Goal: Information Seeking & Learning: Learn about a topic

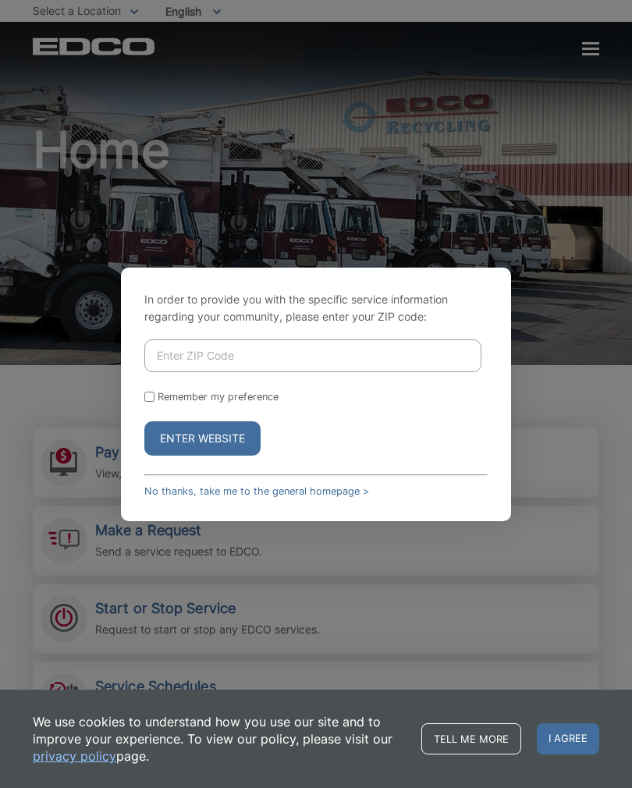
click at [301, 369] on input "Enter ZIP Code" at bounding box center [312, 355] width 337 height 33
type input "92083"
click at [234, 455] on button "Enter Website" at bounding box center [202, 438] width 116 height 34
click at [231, 455] on button "Enter Website" at bounding box center [202, 438] width 116 height 34
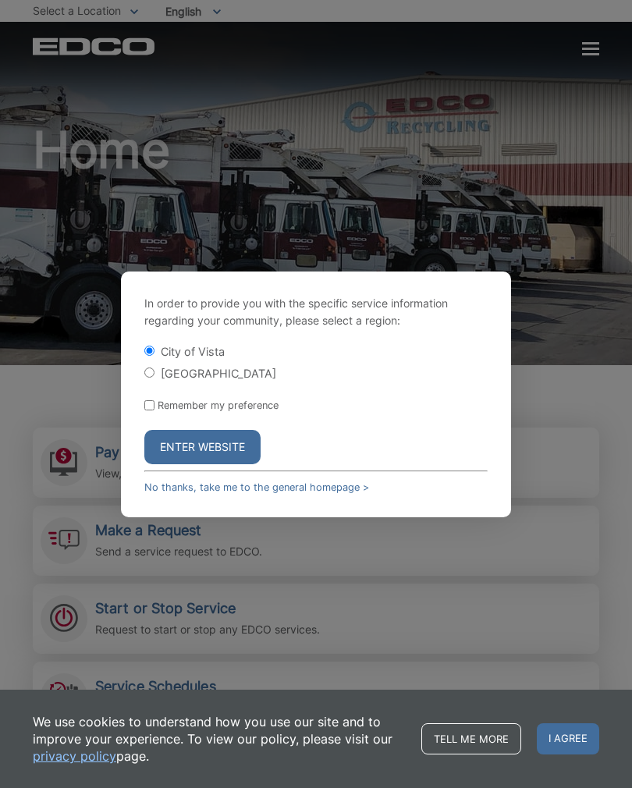
click at [223, 461] on button "Enter Website" at bounding box center [202, 447] width 116 height 34
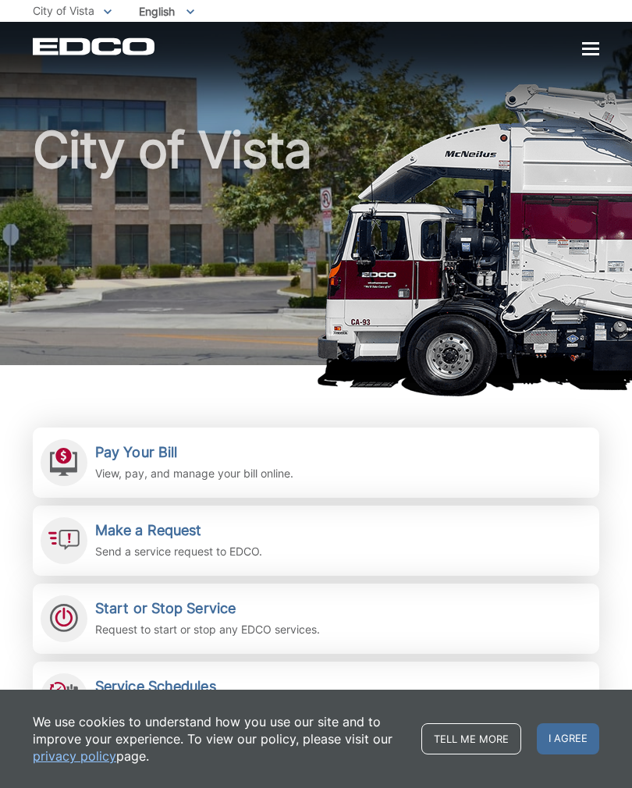
click at [576, 741] on span "I agree" at bounding box center [567, 738] width 62 height 31
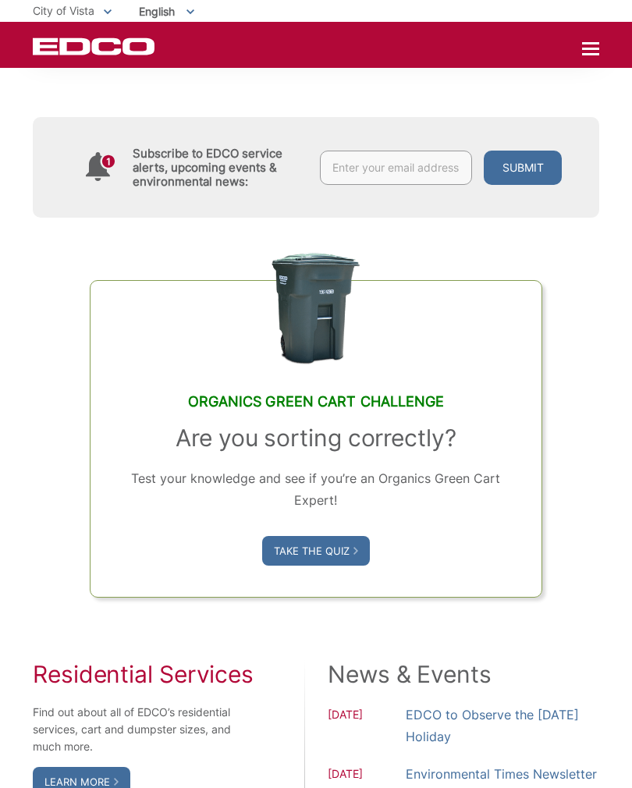
scroll to position [767, 0]
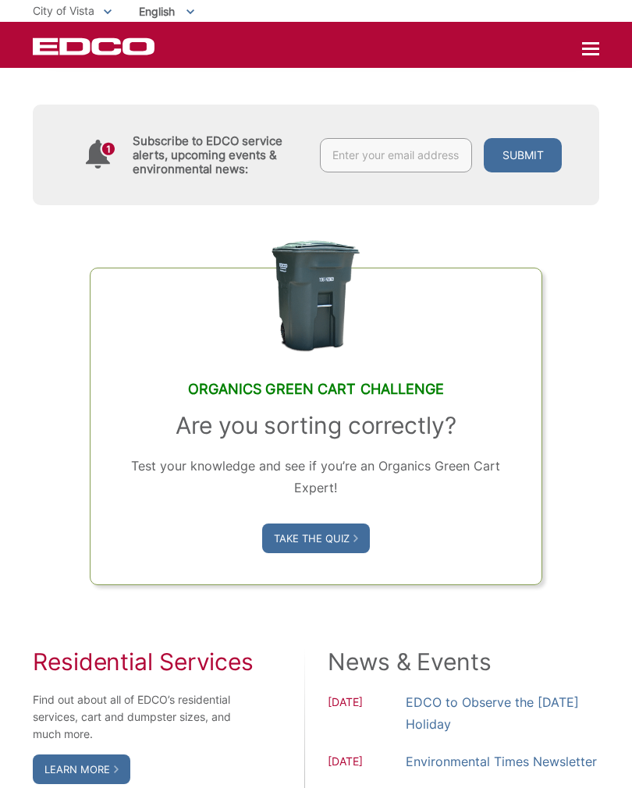
click at [346, 553] on link "Take the Quiz" at bounding box center [316, 538] width 108 height 30
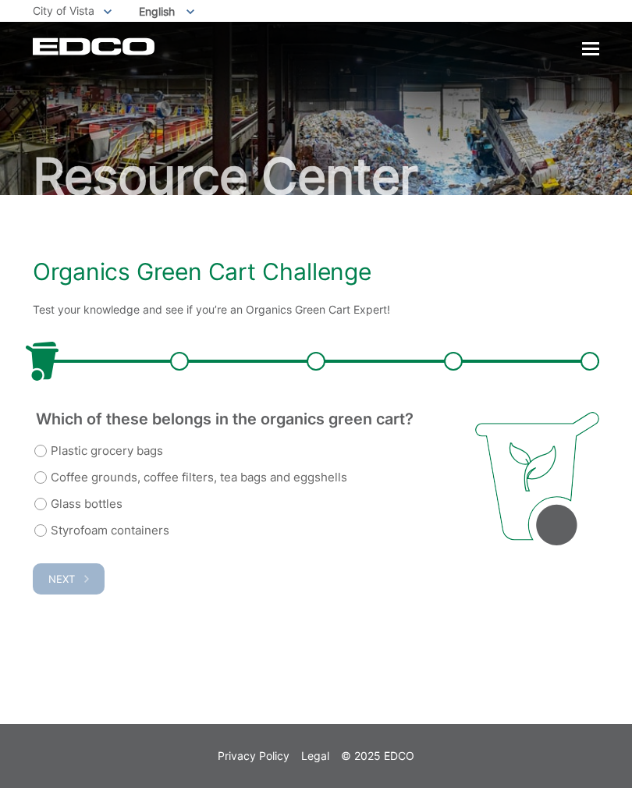
click at [221, 476] on label "Coffee grounds, coffee filters, tea bags and eggshells" at bounding box center [190, 477] width 313 height 19
radio input "true"
click at [83, 593] on button "Next" at bounding box center [69, 578] width 72 height 31
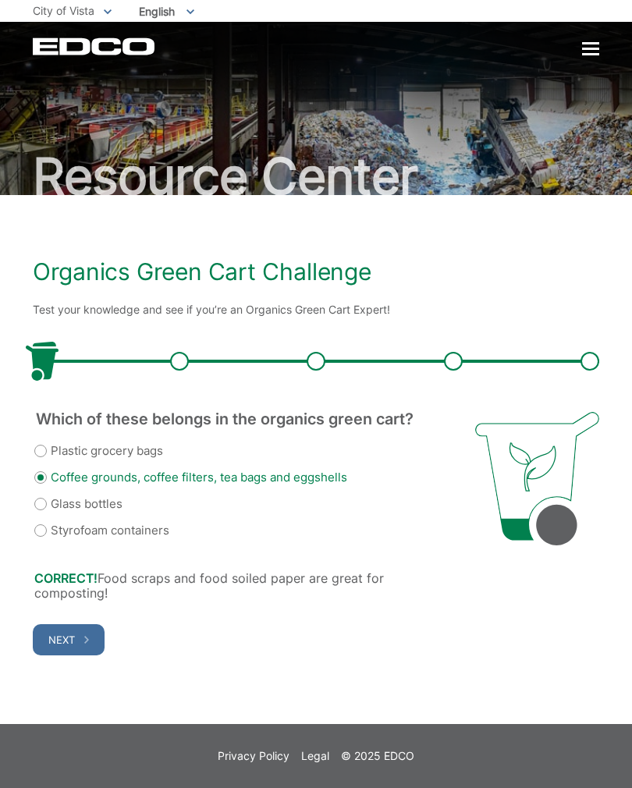
click at [87, 643] on span "button" at bounding box center [86, 639] width 5 height 14
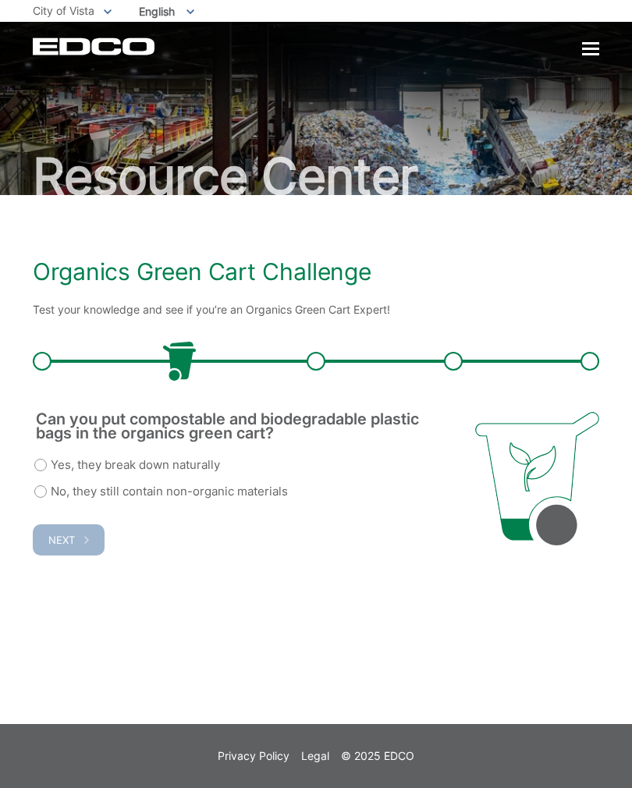
click at [215, 498] on label "No, they still contain non-organic materials" at bounding box center [160, 491] width 253 height 19
radio input "true"
click at [90, 536] on button "Next" at bounding box center [69, 539] width 72 height 31
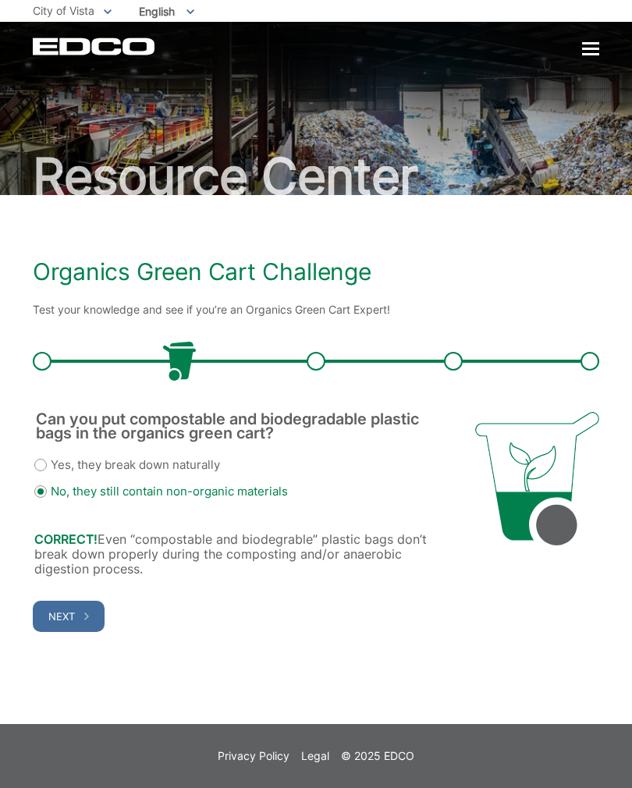
click at [87, 532] on strong "CORRECT!" at bounding box center [65, 539] width 63 height 16
click at [92, 608] on button "Next" at bounding box center [69, 615] width 72 height 31
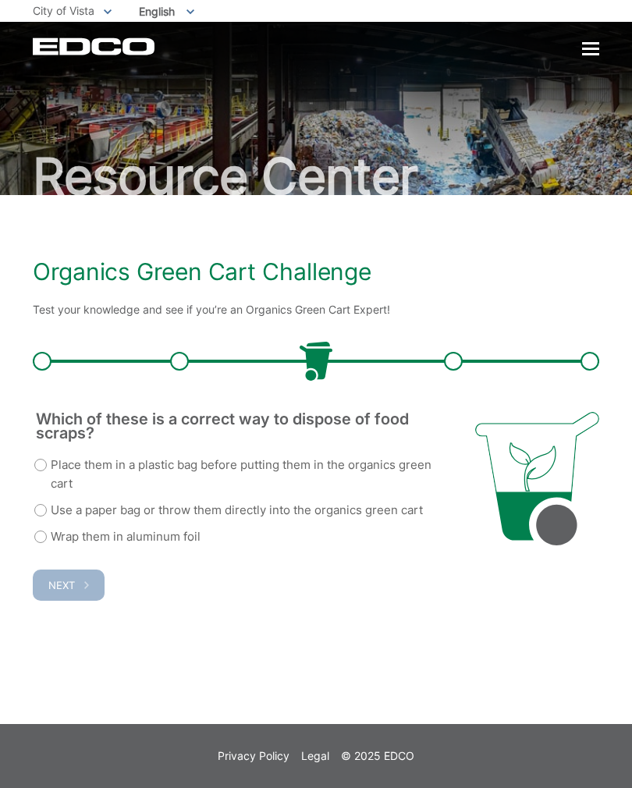
click at [257, 519] on label "Use a paper bag or throw them directly into the organics green cart" at bounding box center [228, 510] width 388 height 19
radio input "true"
click at [84, 589] on span "button" at bounding box center [86, 585] width 5 height 14
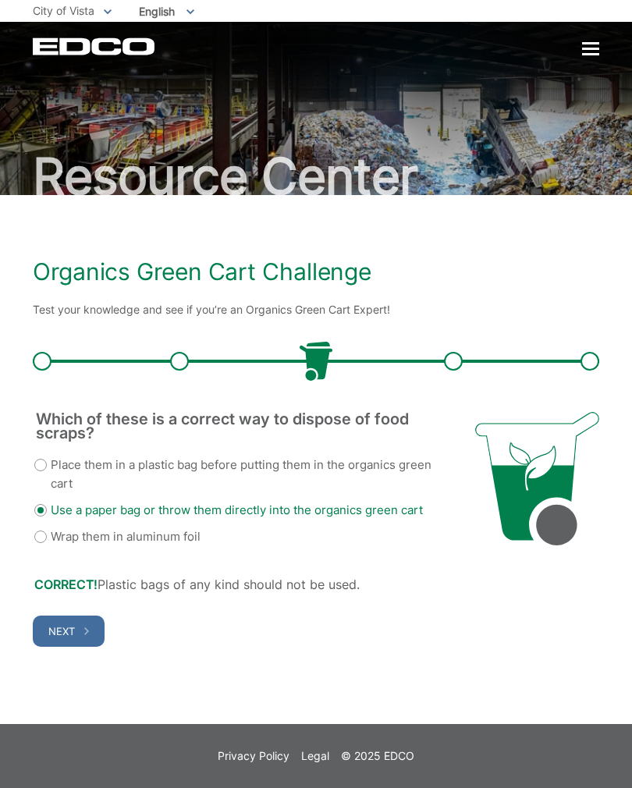
click at [78, 632] on button "Next" at bounding box center [69, 630] width 72 height 31
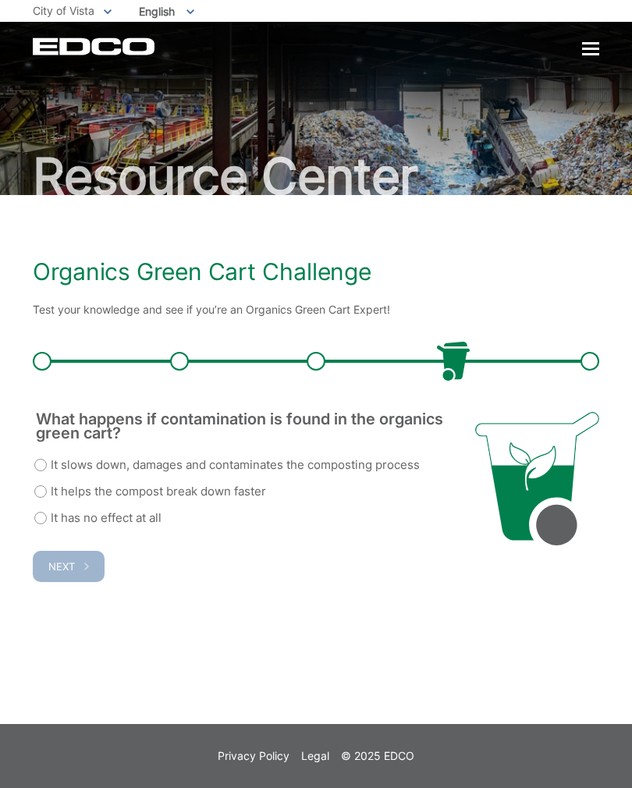
click at [193, 463] on label "It slows down, damages and contaminates the composting process" at bounding box center [226, 464] width 385 height 19
radio input "true"
click at [76, 568] on button "Next" at bounding box center [69, 566] width 72 height 31
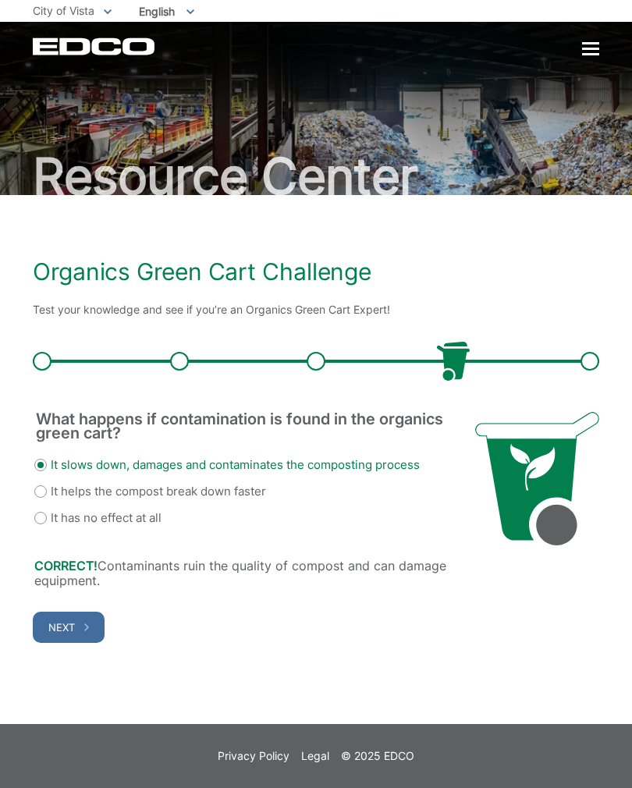
click at [86, 632] on span "button" at bounding box center [86, 627] width 5 height 14
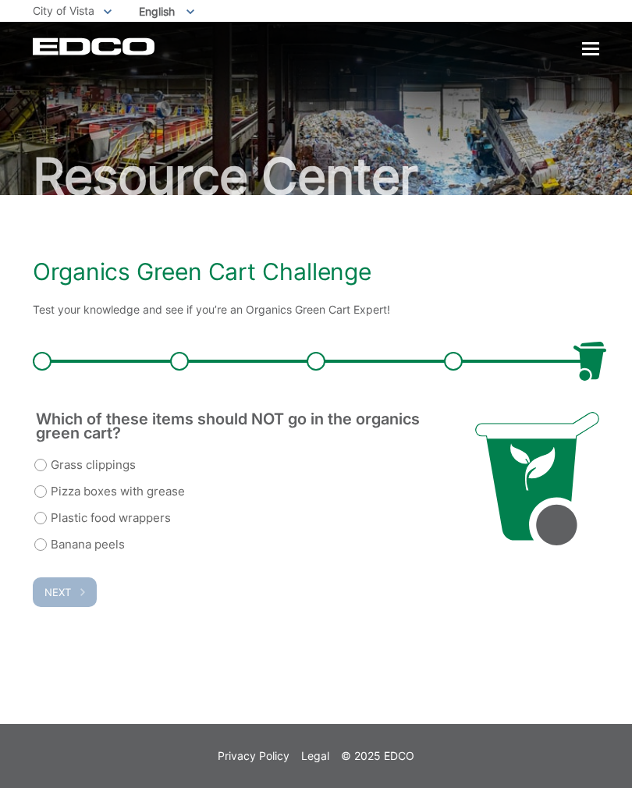
click at [149, 493] on label "Pizza boxes with grease" at bounding box center [109, 491] width 150 height 19
radio input "true"
click at [83, 591] on icon "submit" at bounding box center [82, 592] width 5 height 8
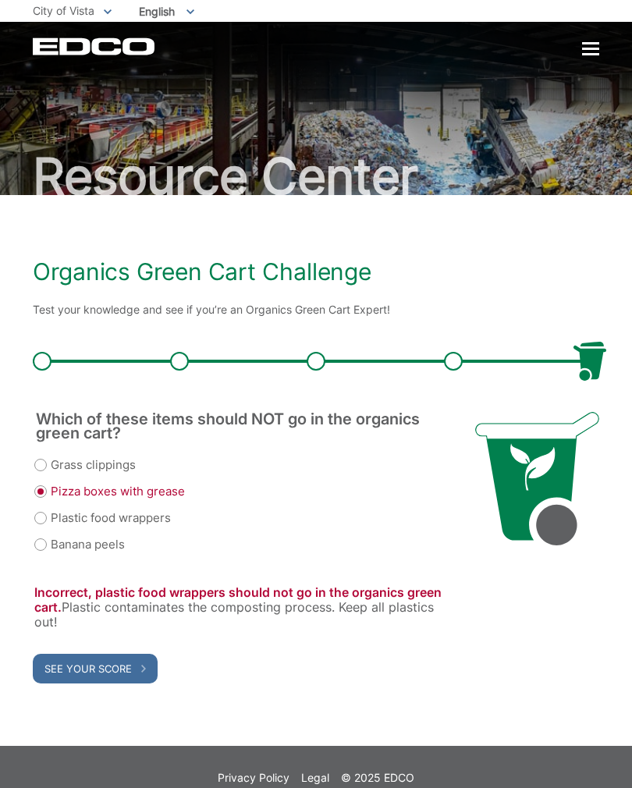
click at [173, 493] on div "Pizza boxes with grease" at bounding box center [242, 491] width 416 height 19
click at [136, 517] on div "Plastic food wrappers" at bounding box center [242, 517] width 416 height 19
click at [126, 671] on span "See Your Score" at bounding box center [87, 668] width 87 height 12
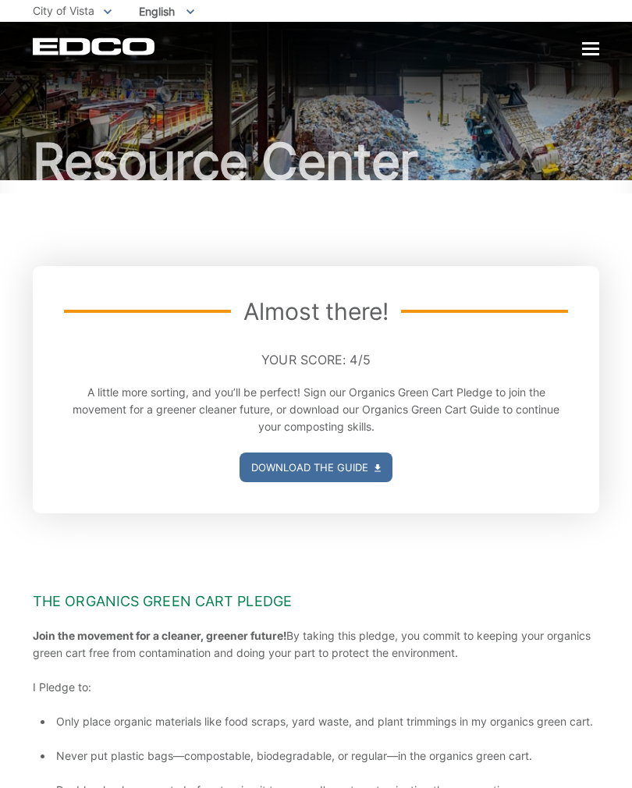
scroll to position [8, 0]
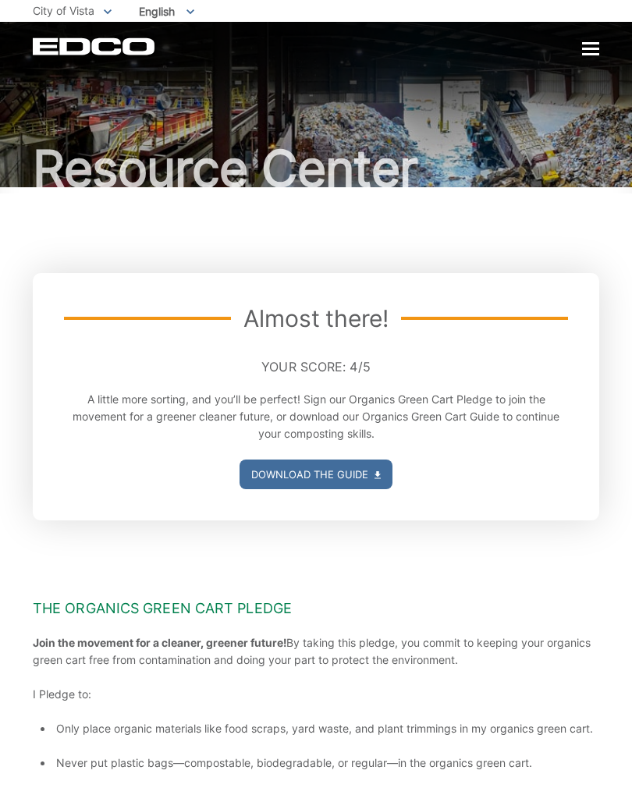
click at [352, 483] on link "Download the Guide" at bounding box center [315, 474] width 153 height 30
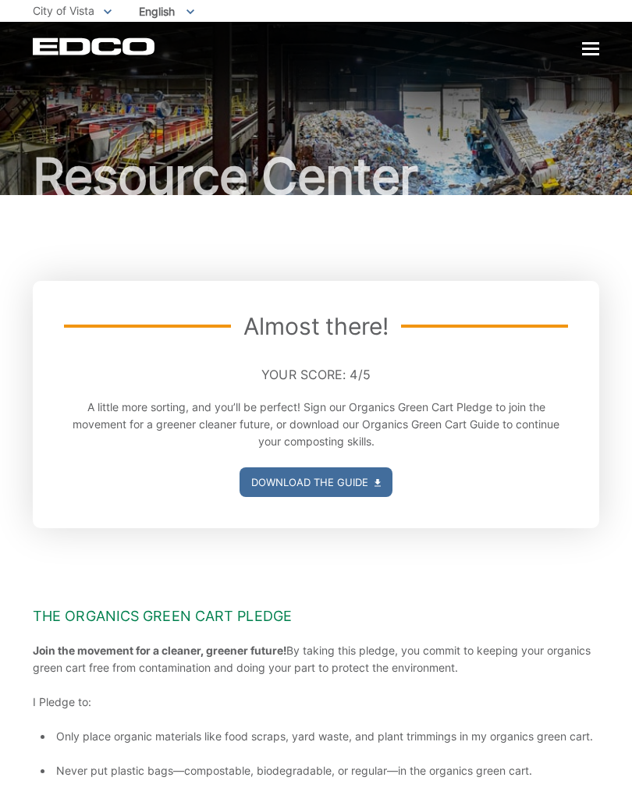
scroll to position [0, 0]
click at [597, 48] on div at bounding box center [590, 49] width 17 height 2
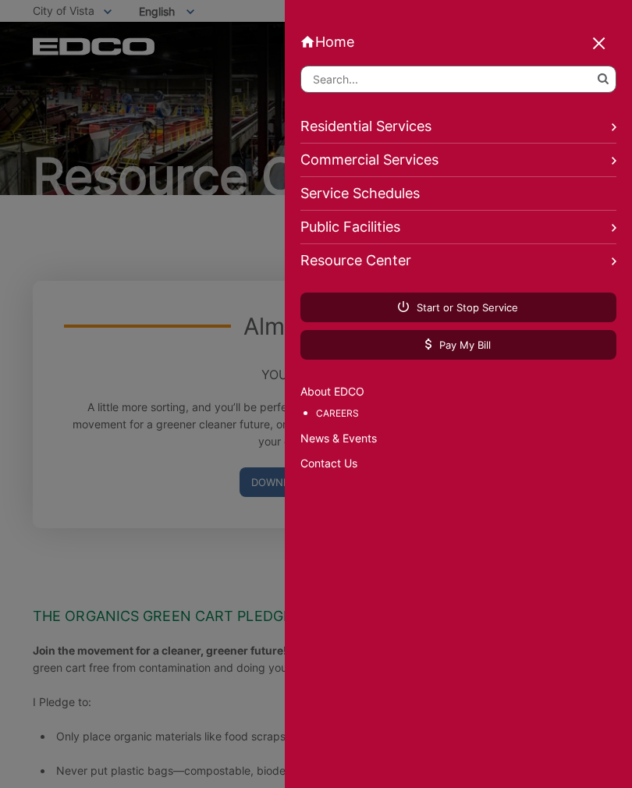
click at [168, 237] on div at bounding box center [316, 394] width 632 height 788
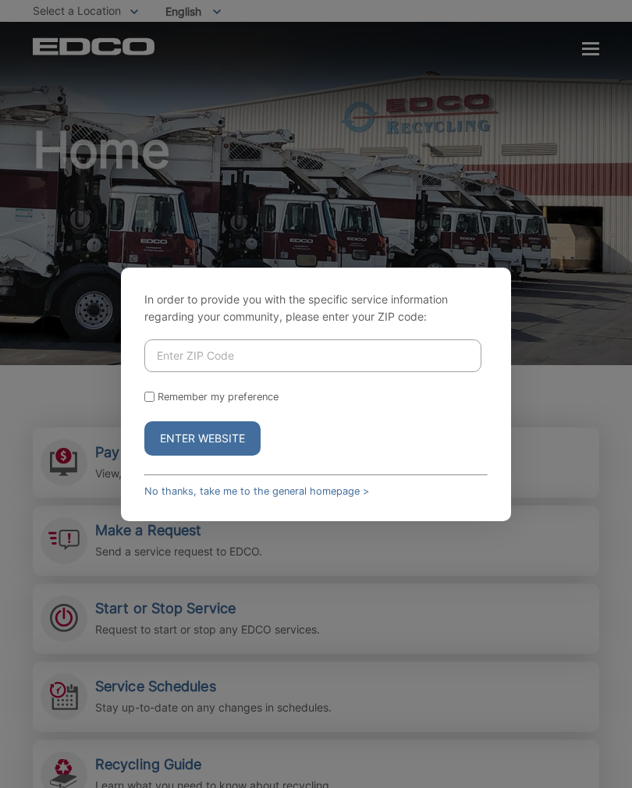
click at [325, 372] on input "Enter ZIP Code" at bounding box center [312, 355] width 337 height 33
type input "8"
type input "92083"
click at [232, 455] on button "Enter Website" at bounding box center [202, 438] width 116 height 34
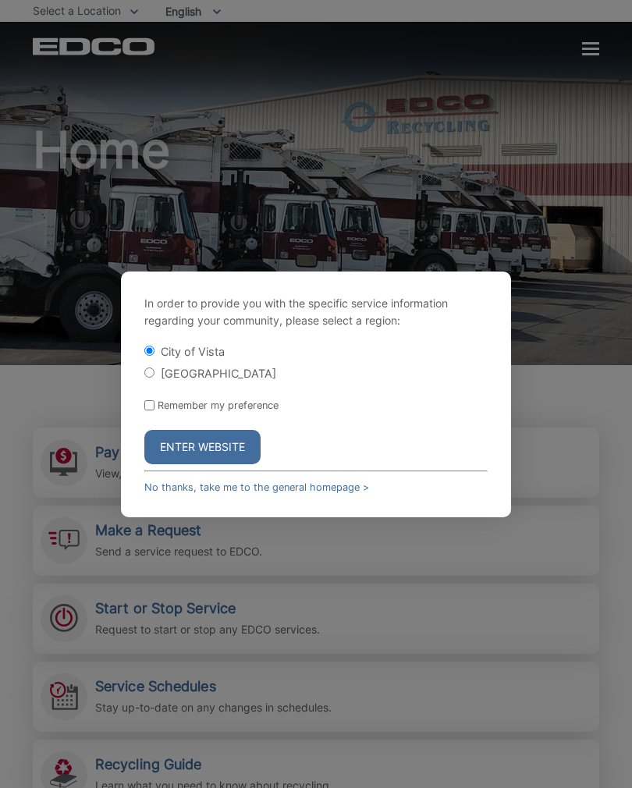
click at [230, 460] on button "Enter Website" at bounding box center [202, 447] width 116 height 34
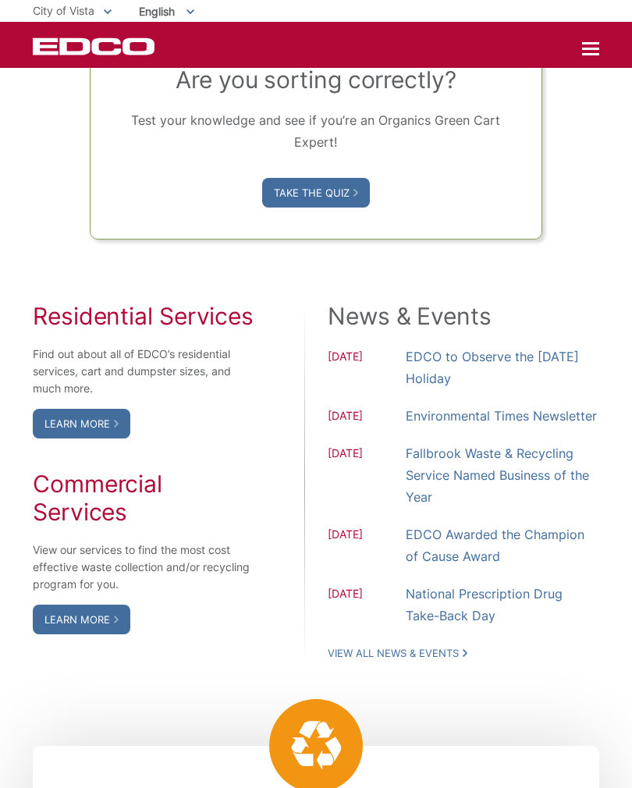
scroll to position [1113, 0]
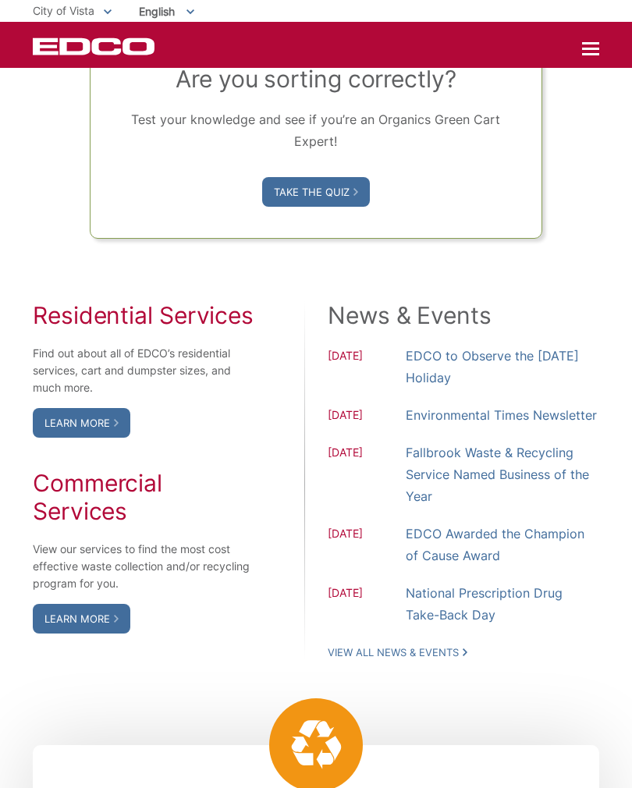
click at [506, 388] on link "EDCO to Observe the [DATE] Holiday" at bounding box center [501, 367] width 193 height 44
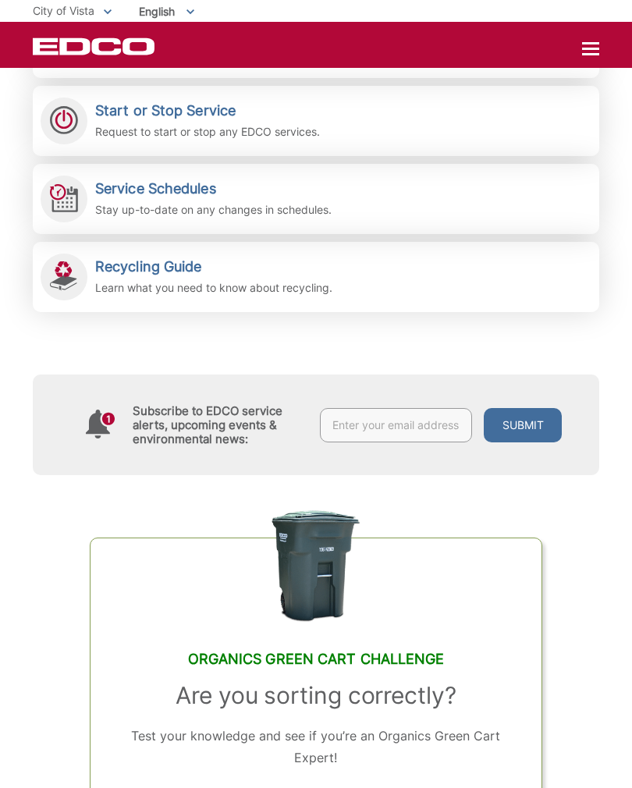
scroll to position [490, 0]
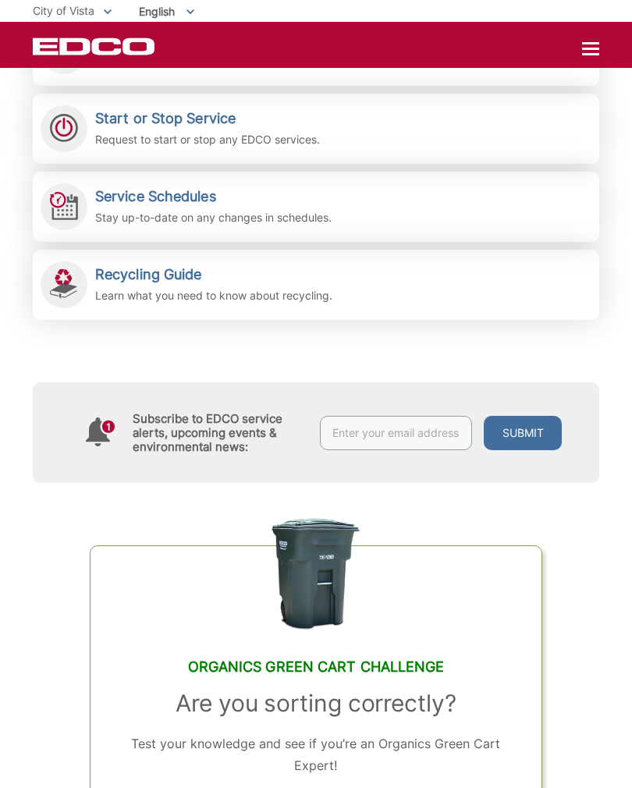
click at [112, 426] on icon at bounding box center [108, 426] width 12 height 12
click at [120, 424] on div "Subscribe to EDCO service alerts, upcoming events & environmental news:" at bounding box center [187, 432] width 234 height 63
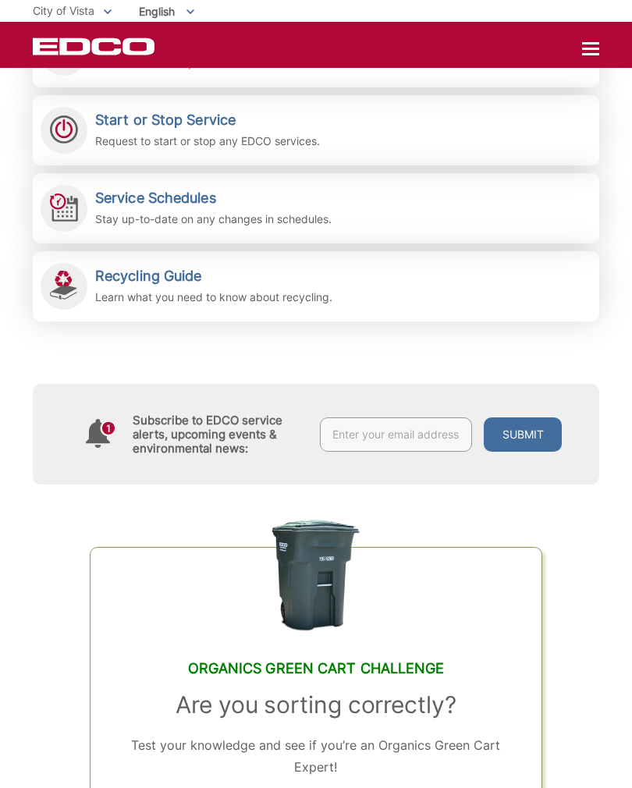
click at [117, 437] on div "Subscribe to EDCO service alerts, upcoming events & environmental news:" at bounding box center [187, 433] width 234 height 63
click at [117, 428] on div "Subscribe to EDCO service alerts, upcoming events & environmental news:" at bounding box center [187, 433] width 234 height 63
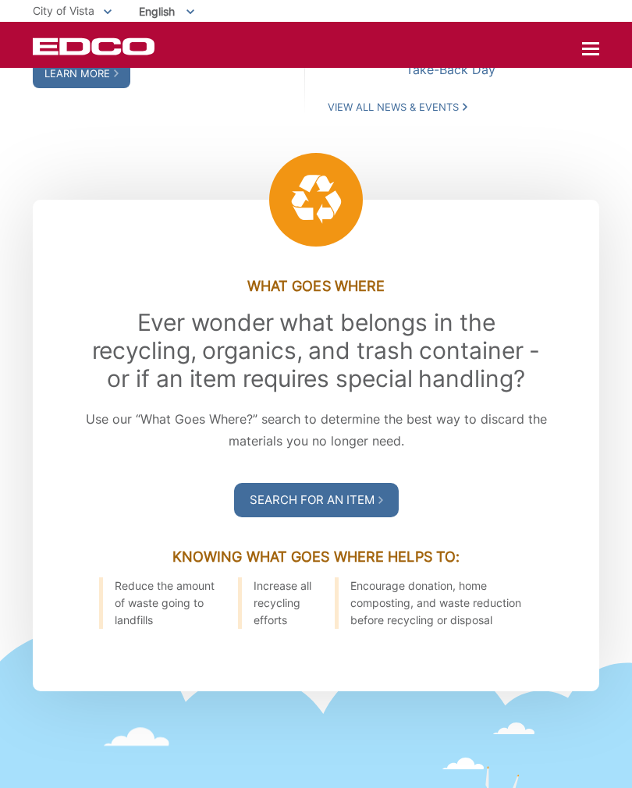
scroll to position [1659, 0]
click at [595, 48] on div at bounding box center [590, 49] width 17 height 2
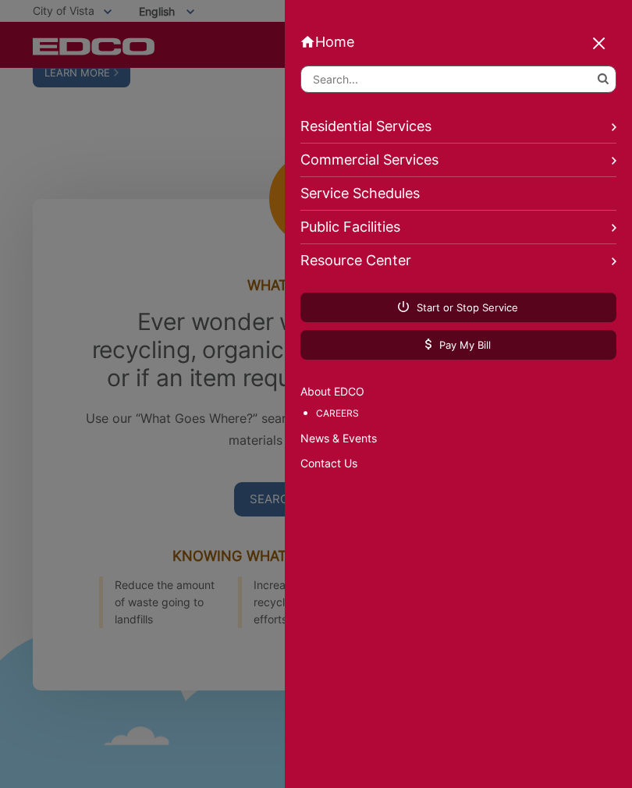
click at [388, 231] on link "Public Facilities" at bounding box center [458, 228] width 317 height 34
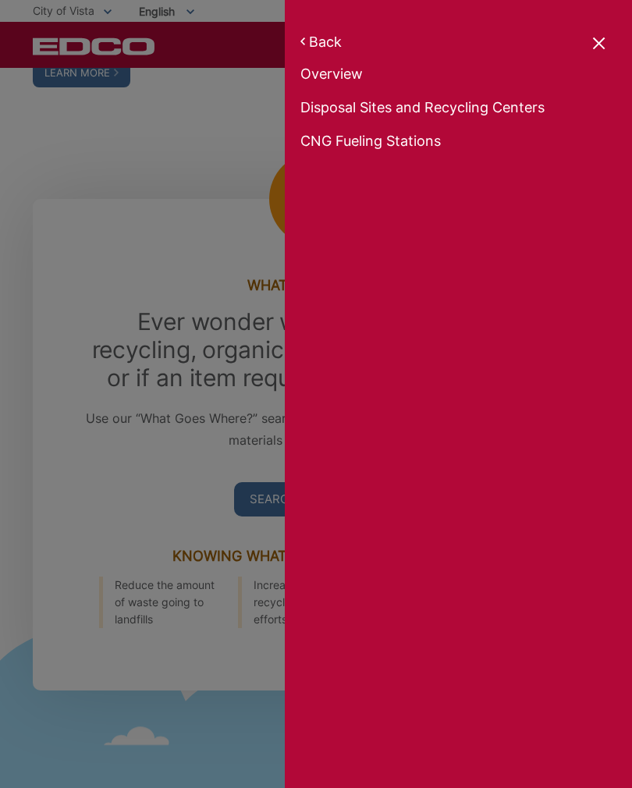
click at [326, 50] on link "Back" at bounding box center [458, 42] width 317 height 16
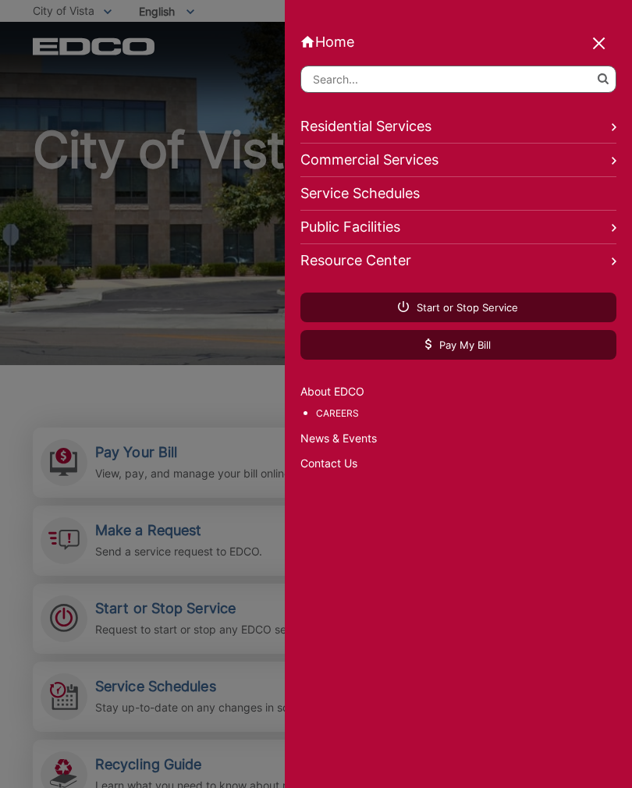
click at [614, 226] on icon at bounding box center [613, 228] width 5 height 8
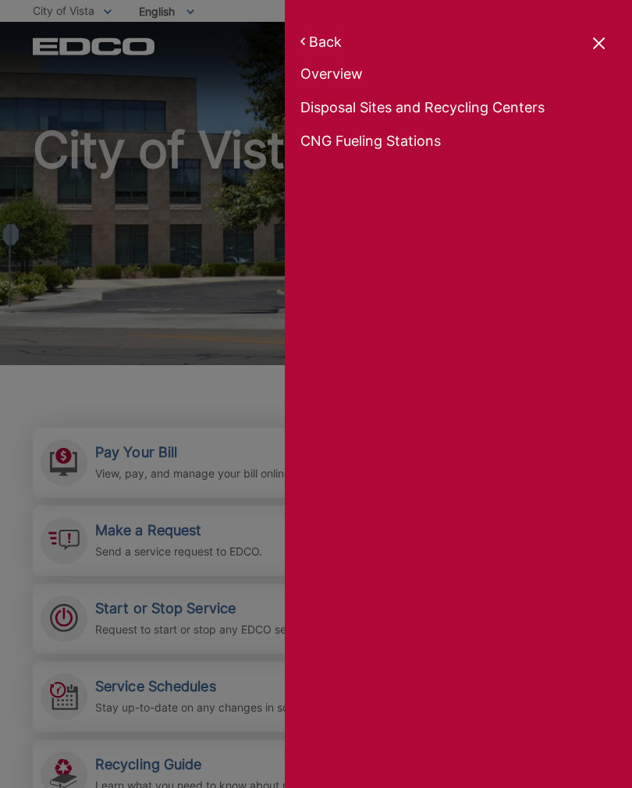
click at [359, 76] on link "Overview" at bounding box center [458, 76] width 317 height 22
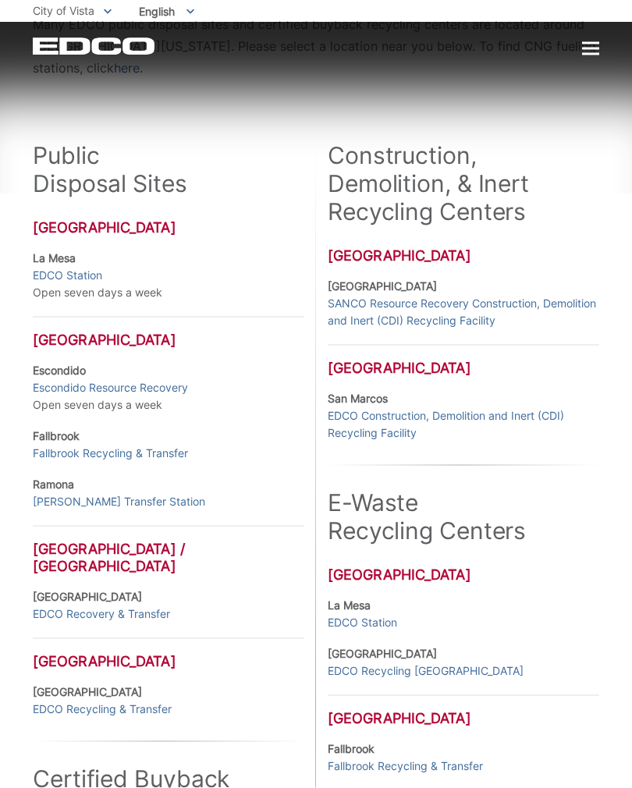
scroll to position [250, 0]
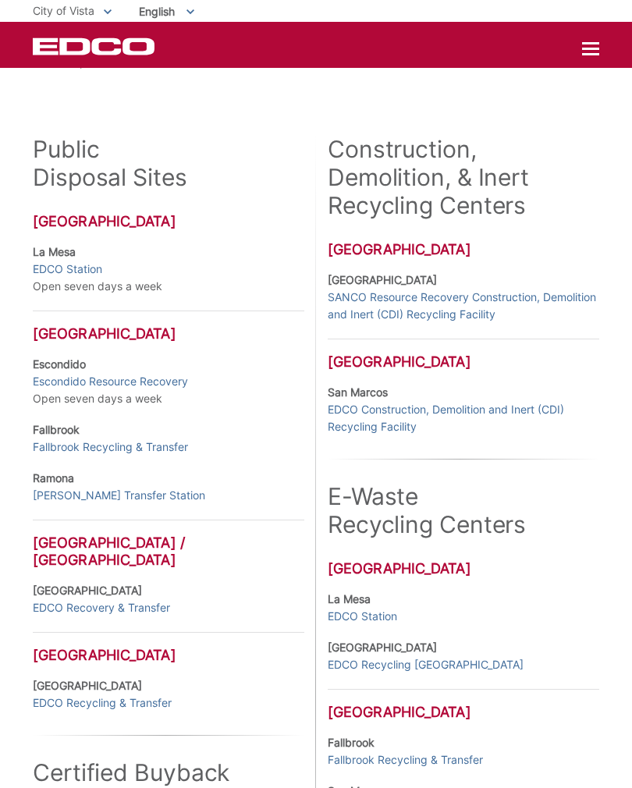
click at [165, 454] on link "Fallbrook Recycling & Transfer" at bounding box center [110, 446] width 155 height 17
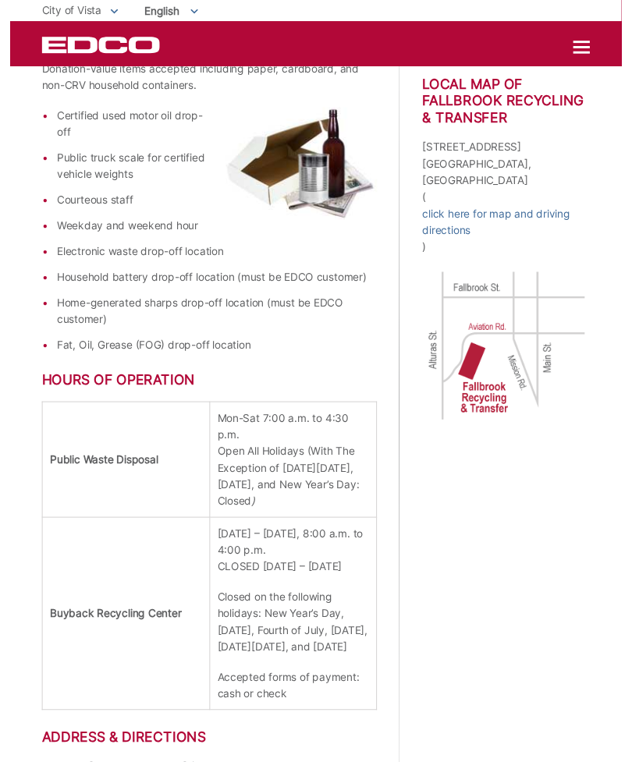
scroll to position [481, 0]
